Goal: Transaction & Acquisition: Purchase product/service

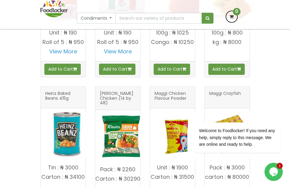
scroll to position [781, 0]
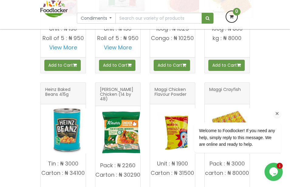
click at [277, 113] on icon "Chat attention grabber" at bounding box center [277, 113] width 5 height 5
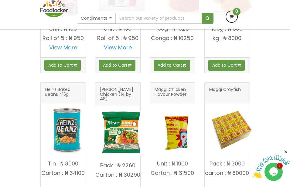
click at [121, 136] on img at bounding box center [122, 133] width 46 height 46
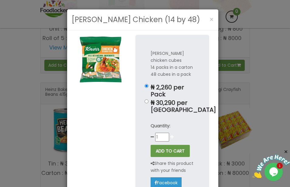
click at [170, 135] on icon at bounding box center [171, 137] width 3 height 4
type input "2"
click at [167, 145] on button "ADD TO CART" at bounding box center [170, 151] width 39 height 12
click at [207, 24] on button "×" at bounding box center [212, 19] width 10 height 12
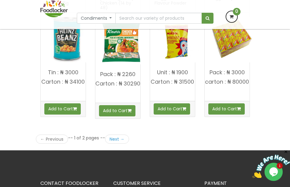
scroll to position [879, 0]
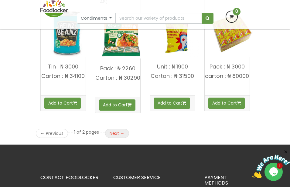
click at [115, 138] on link "Next →" at bounding box center [117, 133] width 24 height 9
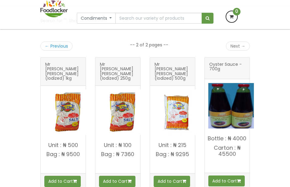
scroll to position [130, 0]
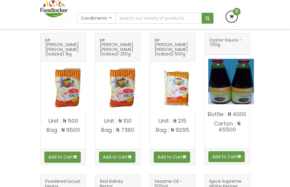
click at [70, 87] on img at bounding box center [67, 88] width 46 height 46
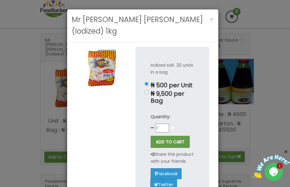
scroll to position [0, 0]
click at [170, 126] on icon at bounding box center [171, 128] width 3 height 4
type input "2"
click at [166, 136] on button "ADD TO CART" at bounding box center [170, 142] width 39 height 12
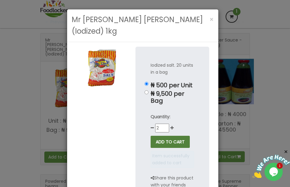
click at [158, 136] on button "ADD TO CART" at bounding box center [170, 142] width 39 height 12
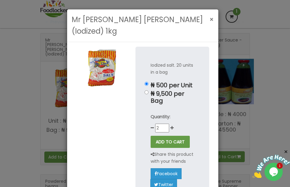
click at [210, 18] on span "×" at bounding box center [212, 19] width 4 height 9
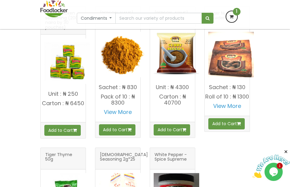
scroll to position [579, 0]
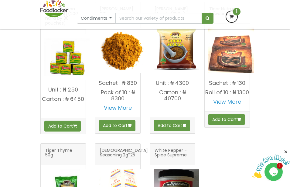
click at [229, 63] on img at bounding box center [231, 51] width 46 height 46
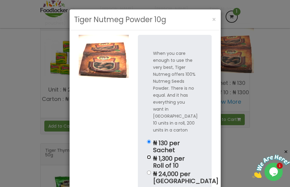
click at [147, 155] on input "₦ 1,300 per Roll of 10" at bounding box center [149, 157] width 4 height 4
radio input "true"
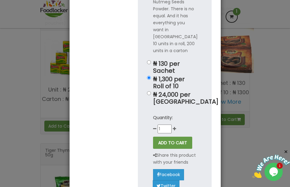
scroll to position [85, 0]
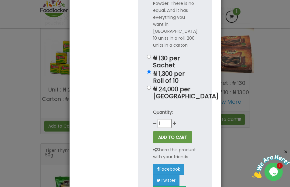
click at [172, 114] on div "Quantity: 1" at bounding box center [174, 118] width 43 height 19
click at [173, 121] on icon at bounding box center [174, 123] width 3 height 4
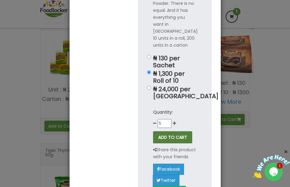
click at [168, 132] on button "ADD TO CART" at bounding box center [172, 138] width 39 height 12
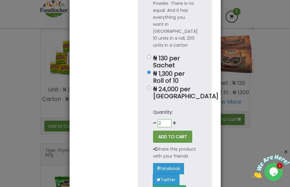
type input "2"
click at [166, 119] on input "2" at bounding box center [165, 123] width 14 height 8
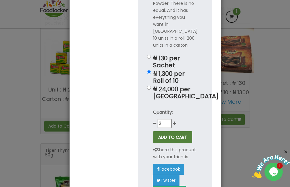
click at [166, 132] on button "ADD TO CART" at bounding box center [172, 138] width 39 height 12
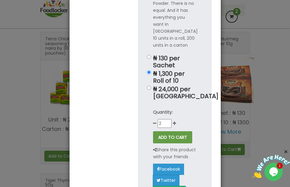
scroll to position [553, 0]
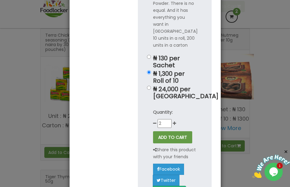
click at [19, 143] on div "Tiger Nutmeg Powder 10g × When you care enough to use the very best, Tiger Nutm…" at bounding box center [145, 93] width 290 height 187
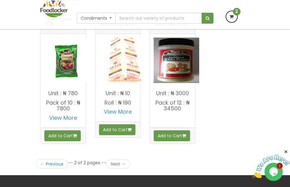
scroll to position [743, 0]
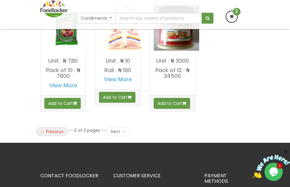
click at [53, 136] on link "← Previous" at bounding box center [52, 131] width 32 height 9
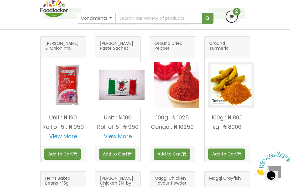
scroll to position [705, 0]
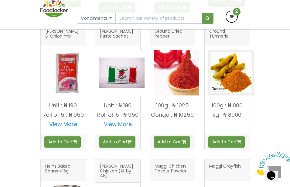
click at [228, 85] on img at bounding box center [231, 73] width 46 height 46
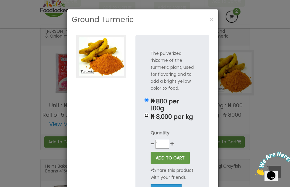
click at [145, 115] on input "₦ 8,000 per kg" at bounding box center [147, 116] width 4 height 4
radio input "true"
click at [170, 148] on div "Quantity: 1" at bounding box center [172, 139] width 43 height 19
click at [171, 149] on div "Quantity: 1" at bounding box center [172, 139] width 43 height 19
click at [170, 143] on icon at bounding box center [171, 144] width 3 height 4
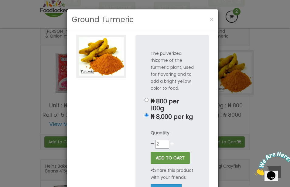
click at [170, 143] on icon at bounding box center [171, 144] width 3 height 4
click at [164, 157] on button "ADD TO CART" at bounding box center [170, 158] width 39 height 12
drag, startPoint x: 180, startPoint y: 142, endPoint x: 163, endPoint y: 144, distance: 17.8
click at [163, 144] on div "Quantity: 3" at bounding box center [172, 139] width 43 height 19
click at [162, 146] on input "2.01" at bounding box center [162, 144] width 14 height 8
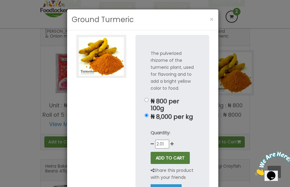
click at [167, 159] on button "ADD TO CART" at bounding box center [170, 158] width 39 height 12
click at [197, 135] on div "The pulverized rhizome of the turmeric plant, used for flavoring and to add a b…" at bounding box center [172, 134] width 74 height 198
click at [164, 164] on button "ADD TO CART" at bounding box center [170, 158] width 39 height 12
click at [190, 132] on p "Quantity:" at bounding box center [172, 133] width 43 height 7
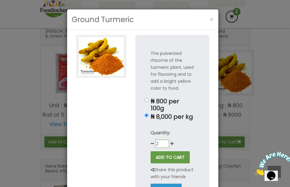
type input "2"
click at [163, 145] on input "2" at bounding box center [162, 144] width 14 height 8
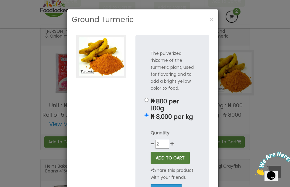
click at [165, 157] on button "ADD TO CART" at bounding box center [170, 158] width 39 height 12
click at [210, 21] on span "×" at bounding box center [212, 19] width 4 height 9
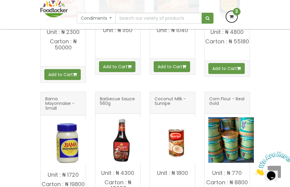
scroll to position [0, 0]
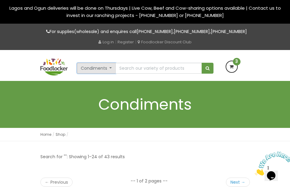
click at [110, 74] on button "Condiments" at bounding box center [96, 68] width 39 height 11
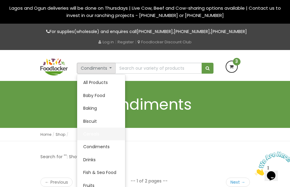
click at [92, 141] on link "Cereals" at bounding box center [101, 134] width 48 height 13
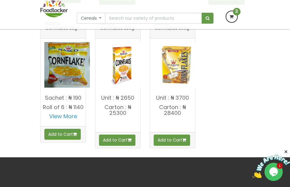
scroll to position [283, 0]
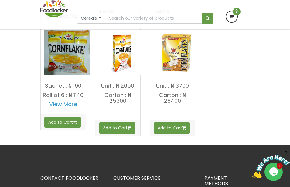
click at [102, 25] on div "Cereals All Products Baby Food Baking Biscuit Meat" at bounding box center [145, 14] width 219 height 29
click at [100, 17] on button "Cereals" at bounding box center [91, 18] width 29 height 11
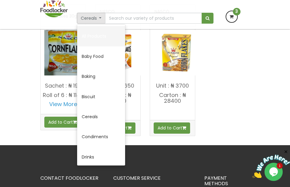
click at [96, 36] on link "All Products" at bounding box center [101, 36] width 48 height 20
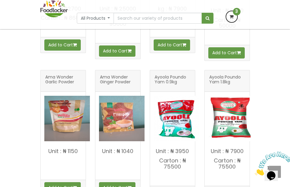
click at [118, 128] on img at bounding box center [122, 119] width 46 height 46
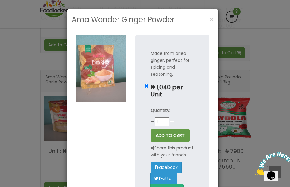
click at [170, 120] on icon at bounding box center [171, 122] width 3 height 4
type input "2"
click at [166, 133] on button "ADD TO CART" at bounding box center [170, 136] width 39 height 12
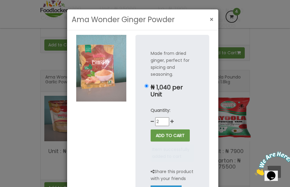
click at [210, 20] on span "×" at bounding box center [212, 19] width 4 height 9
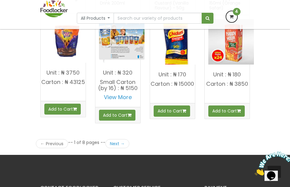
scroll to position [899, 0]
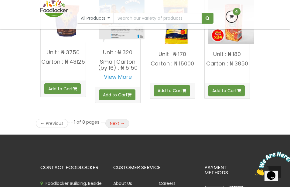
click at [113, 128] on link "Next →" at bounding box center [117, 123] width 24 height 9
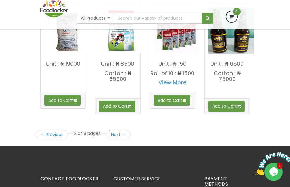
scroll to position [883, 0]
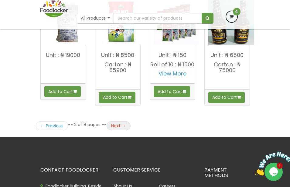
click at [115, 131] on link "Next →" at bounding box center [119, 125] width 24 height 9
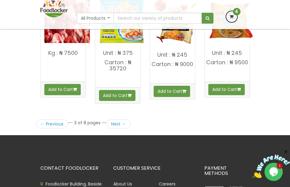
scroll to position [895, 0]
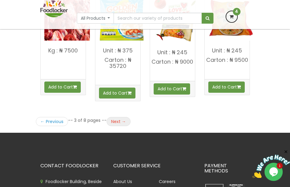
click at [115, 125] on link "Next →" at bounding box center [119, 121] width 24 height 9
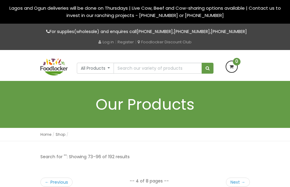
click at [115, 135] on div "Home Shop Shop" at bounding box center [145, 134] width 210 height 13
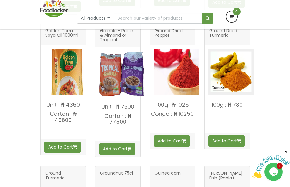
scroll to position [279, 0]
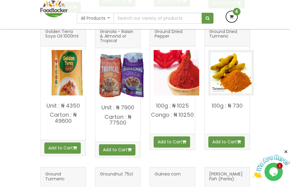
click at [227, 82] on img at bounding box center [231, 73] width 46 height 46
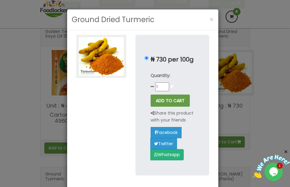
click at [170, 89] on icon at bounding box center [171, 87] width 3 height 4
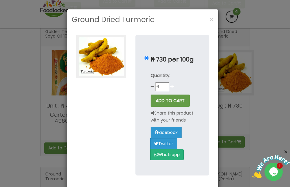
click at [170, 89] on icon at bounding box center [171, 87] width 3 height 4
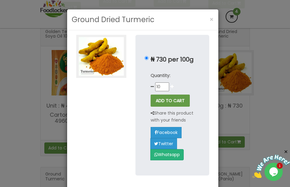
type input "11"
click at [163, 107] on button "ADD TO CART" at bounding box center [170, 101] width 39 height 12
click at [189, 79] on p "Quantity:" at bounding box center [172, 75] width 43 height 7
click at [210, 19] on span "×" at bounding box center [212, 19] width 4 height 9
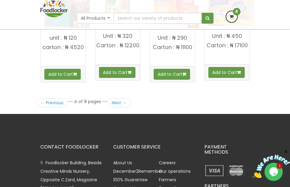
scroll to position [971, 0]
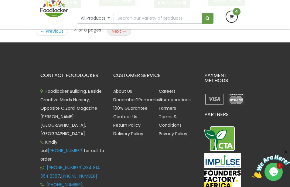
click at [116, 36] on link "Next →" at bounding box center [119, 31] width 24 height 9
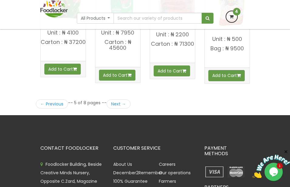
scroll to position [931, 0]
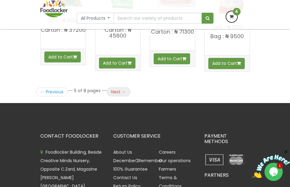
click at [116, 92] on link "Next →" at bounding box center [119, 91] width 24 height 9
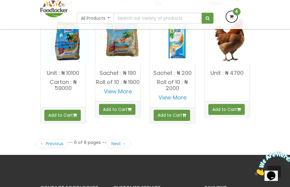
scroll to position [879, 0]
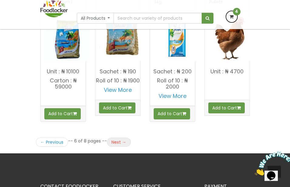
click at [114, 143] on link "Next →" at bounding box center [119, 142] width 24 height 9
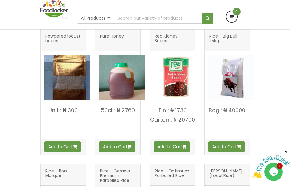
scroll to position [146, 0]
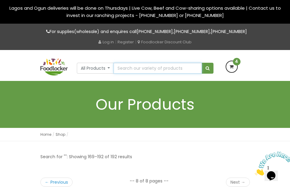
click at [118, 74] on input "text" at bounding box center [158, 68] width 88 height 11
type input "tea"
click at [202, 63] on button "submit" at bounding box center [208, 68] width 12 height 11
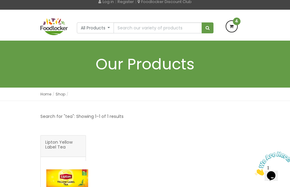
scroll to position [57, 0]
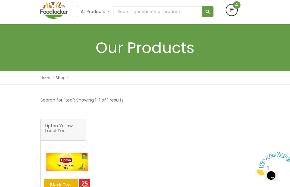
click at [232, 15] on icon at bounding box center [231, 10] width 11 height 11
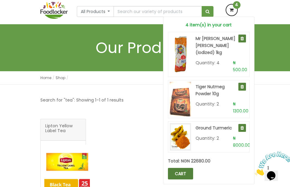
click at [178, 180] on link "CART" at bounding box center [180, 174] width 25 height 12
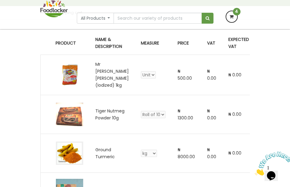
scroll to position [93, 0]
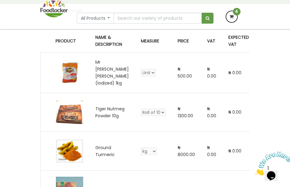
click at [155, 140] on tbody "Mr Chef Salt (Iodized) 1kg Unit Bag ₦ 500.00 ₦ 0.00 ₦ 0.00 4 Sachet" at bounding box center [199, 136] width 319 height 167
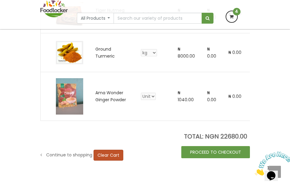
scroll to position [194, 0]
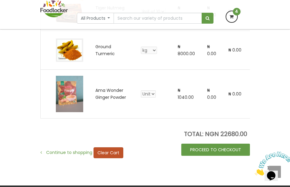
click at [61, 156] on span "Continue to shopping" at bounding box center [69, 153] width 46 height 6
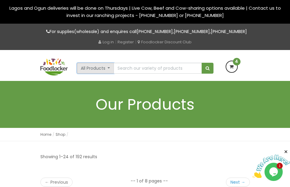
click at [109, 74] on button "All Products" at bounding box center [95, 68] width 37 height 11
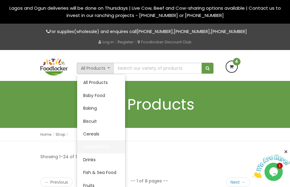
click at [90, 153] on link "Condiments" at bounding box center [101, 147] width 48 height 13
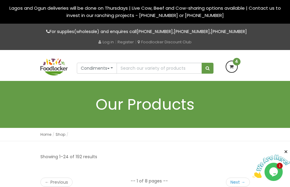
click at [153, 138] on ul "Home Shop Shop" at bounding box center [145, 134] width 210 height 7
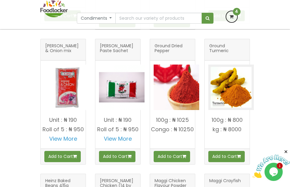
scroll to position [692, 0]
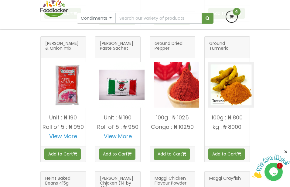
click at [231, 94] on img at bounding box center [231, 85] width 46 height 46
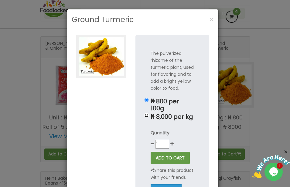
click at [145, 117] on input "₦ 8,000 per kg" at bounding box center [147, 116] width 4 height 4
radio input "true"
click at [170, 142] on icon at bounding box center [171, 144] width 3 height 4
click at [166, 160] on button "ADD TO CART" at bounding box center [170, 158] width 39 height 12
click at [166, 156] on button "ADD TO CART" at bounding box center [170, 158] width 39 height 12
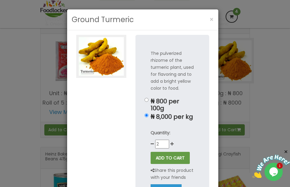
scroll to position [729, 0]
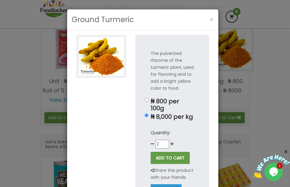
drag, startPoint x: 159, startPoint y: 26, endPoint x: 156, endPoint y: 14, distance: 12.9
click at [156, 14] on div "Ground Turmeric ×" at bounding box center [142, 19] width 151 height 21
click at [167, 156] on button "ADD TO CART" at bounding box center [170, 158] width 39 height 12
click at [163, 146] on input "1" at bounding box center [162, 144] width 14 height 8
click at [170, 144] on icon at bounding box center [171, 144] width 3 height 4
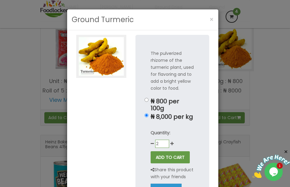
click at [163, 149] on div "The pulverized rhizome of the turmeric plant, used for flavoring and to add a b…" at bounding box center [172, 133] width 74 height 197
type input "1"
click at [163, 145] on input "1" at bounding box center [162, 144] width 14 height 8
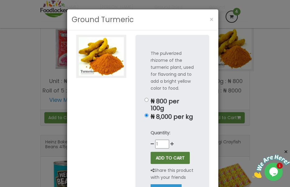
click at [162, 155] on button "ADD TO CART" at bounding box center [170, 158] width 39 height 12
click at [210, 18] on span "×" at bounding box center [212, 19] width 4 height 9
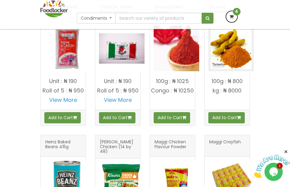
click at [232, 17] on icon at bounding box center [231, 16] width 11 height 11
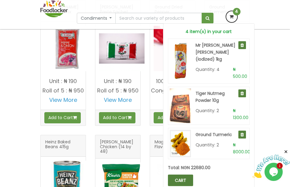
click at [176, 179] on link "CART" at bounding box center [180, 181] width 25 height 12
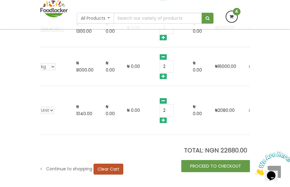
scroll to position [166, 0]
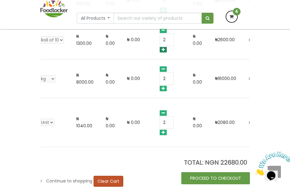
click at [160, 53] on icon at bounding box center [163, 49] width 7 height 5
type input "2"
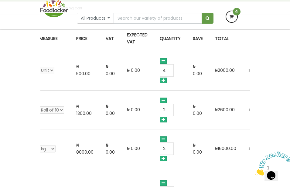
scroll to position [93, 0]
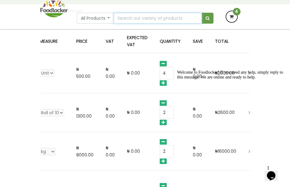
click at [120, 17] on input "text" at bounding box center [158, 18] width 88 height 11
click at [120, 17] on input "c" at bounding box center [158, 18] width 88 height 11
type input "chicken soup"
click at [202, 13] on button "submit" at bounding box center [208, 18] width 12 height 11
